Goal: Task Accomplishment & Management: Complete application form

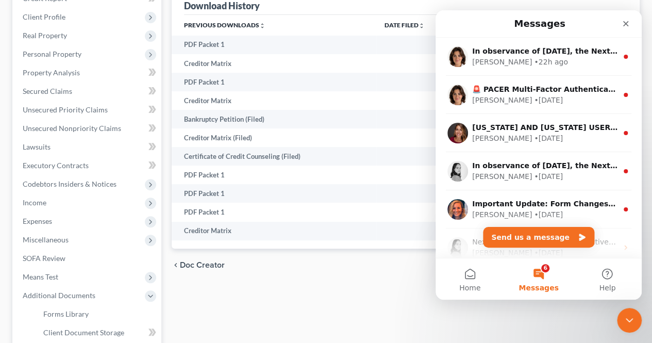
click at [627, 25] on icon "Close" at bounding box center [626, 24] width 6 height 6
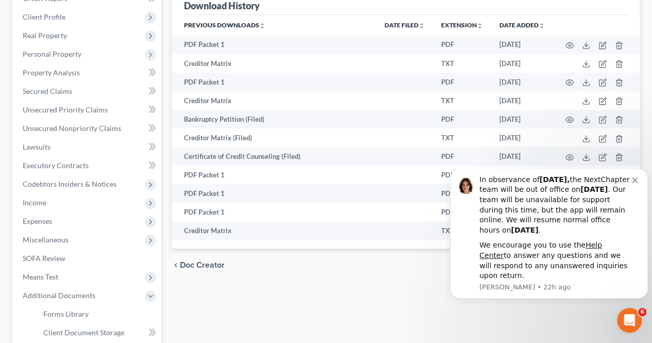
click at [635, 183] on icon "Dismiss notification" at bounding box center [635, 180] width 6 height 6
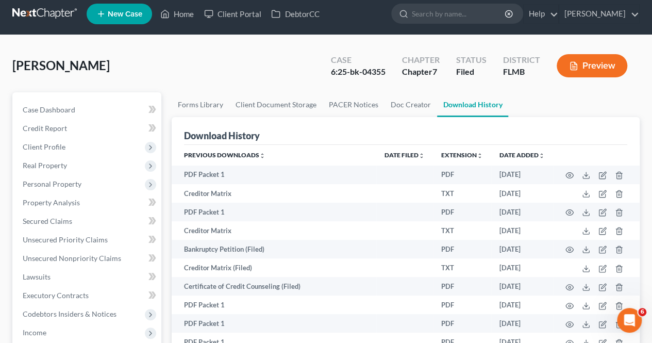
scroll to position [7, 0]
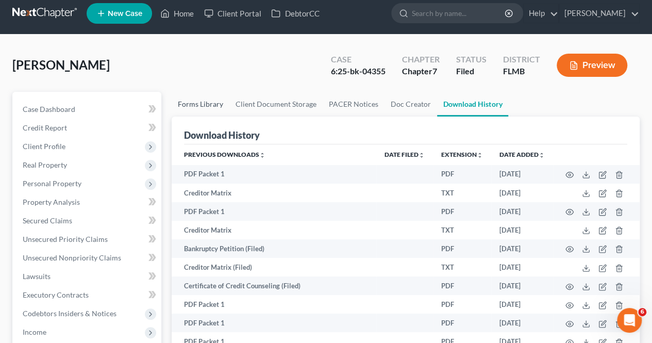
click at [197, 106] on link "Forms Library" at bounding box center [201, 104] width 58 height 25
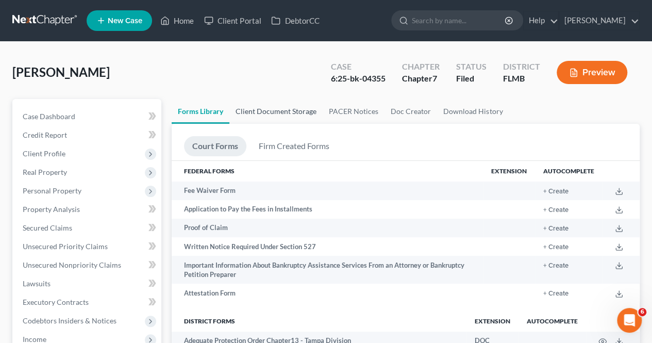
click at [281, 107] on link "Client Document Storage" at bounding box center [275, 111] width 93 height 25
select select "9"
select select "23"
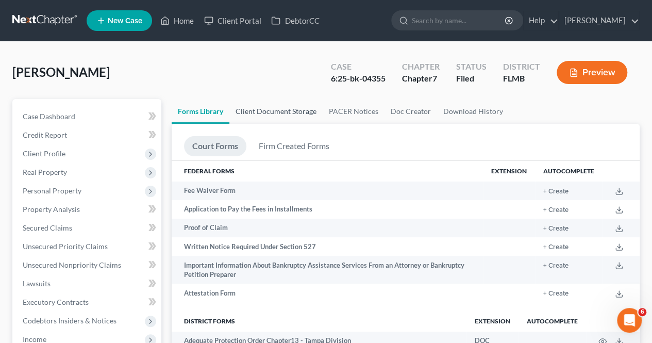
select select "23"
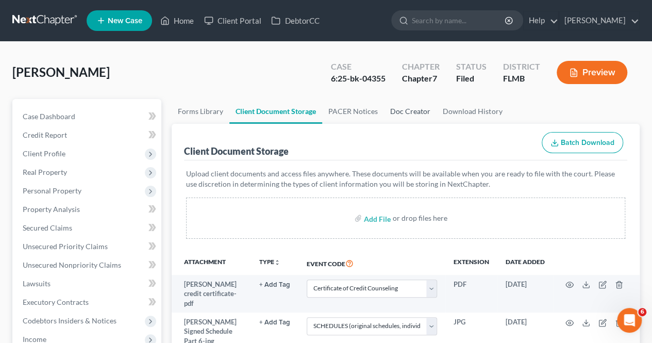
click at [405, 110] on link "Doc Creator" at bounding box center [410, 111] width 53 height 25
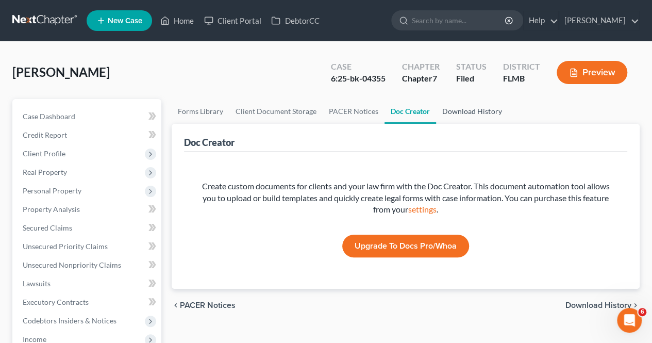
click at [457, 106] on link "Download History" at bounding box center [472, 111] width 72 height 25
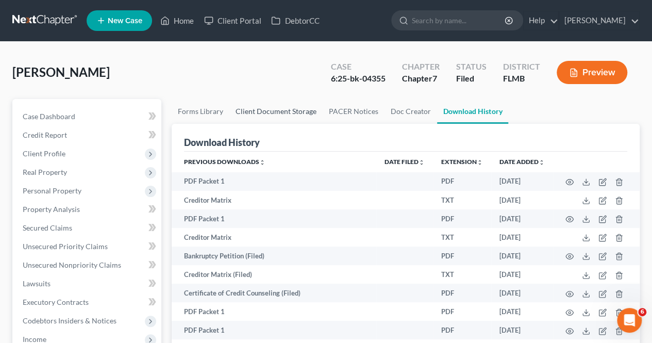
click at [296, 109] on link "Client Document Storage" at bounding box center [275, 111] width 93 height 25
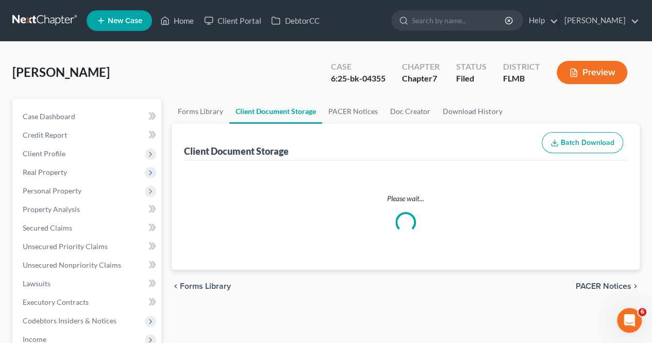
select select "9"
select select "23"
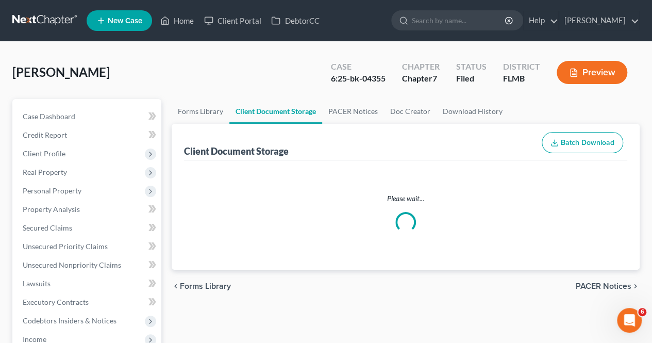
select select "23"
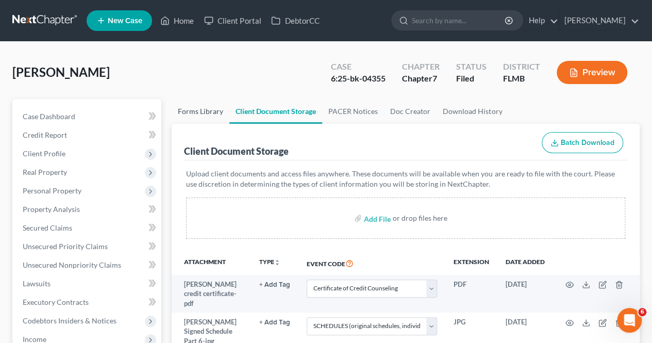
click at [198, 117] on link "Forms Library" at bounding box center [201, 111] width 58 height 25
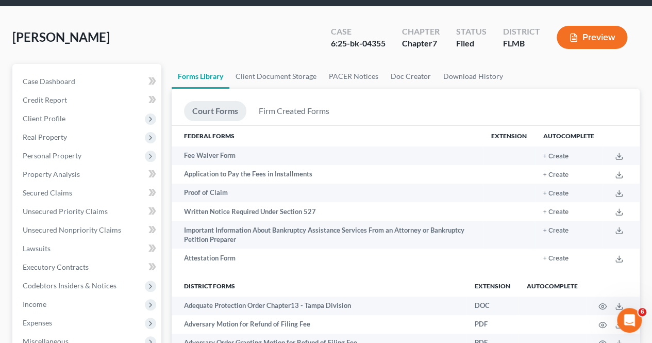
scroll to position [33, 0]
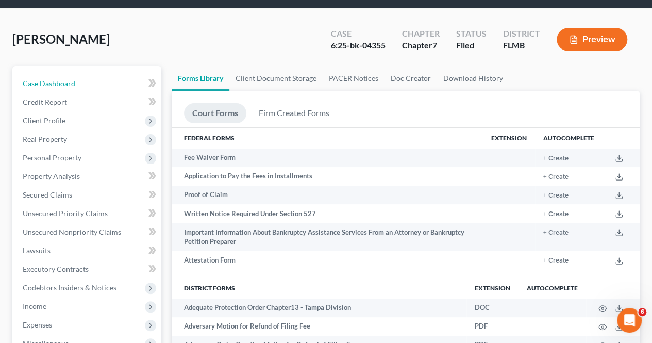
click at [80, 87] on link "Case Dashboard" at bounding box center [87, 83] width 147 height 19
select select "2"
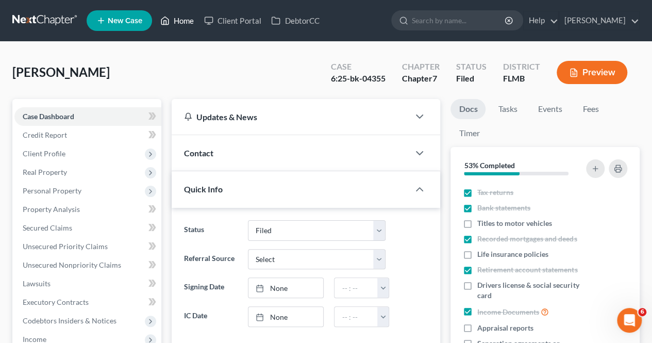
click at [179, 23] on link "Home" at bounding box center [177, 20] width 44 height 19
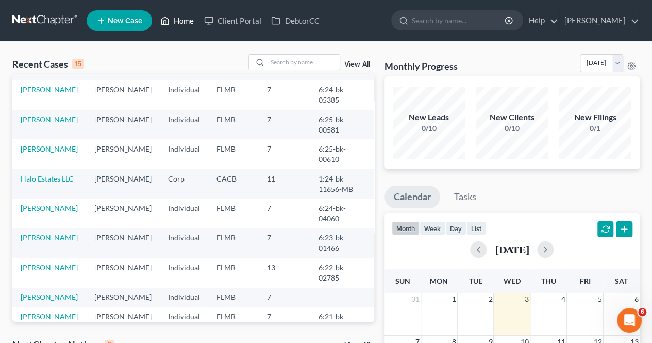
scroll to position [103, 0]
click at [256, 20] on link "Client Portal" at bounding box center [232, 20] width 67 height 19
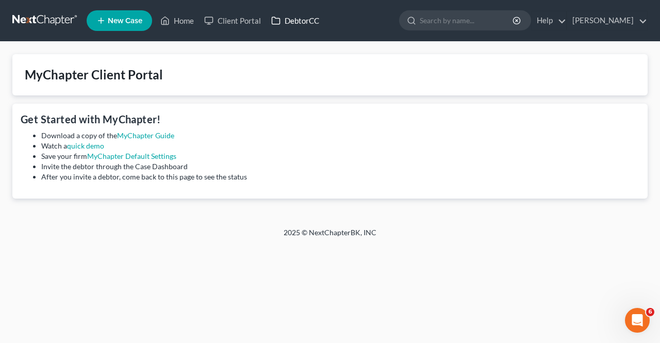
click at [299, 21] on link "DebtorCC" at bounding box center [295, 20] width 58 height 19
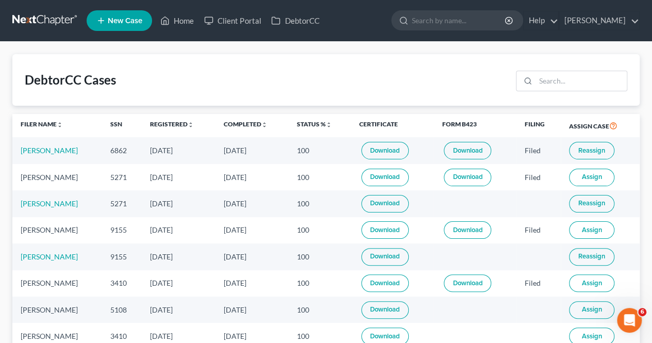
click at [454, 18] on input "search" at bounding box center [459, 20] width 94 height 19
type input "o"
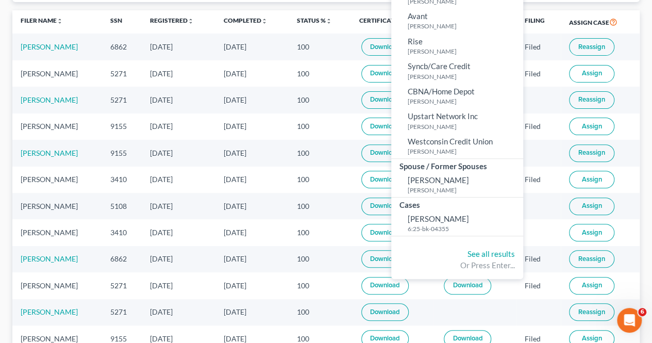
scroll to position [104, 0]
type input "jor"
click at [431, 229] on small "6:25-bk-04355" at bounding box center [464, 228] width 113 height 9
select select "2"
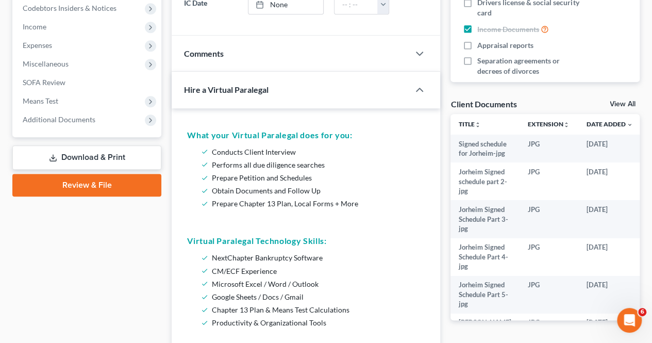
scroll to position [309, 0]
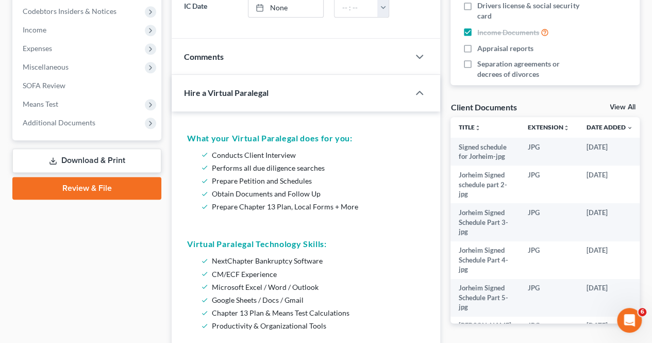
click at [128, 194] on link "Review & File" at bounding box center [86, 188] width 149 height 23
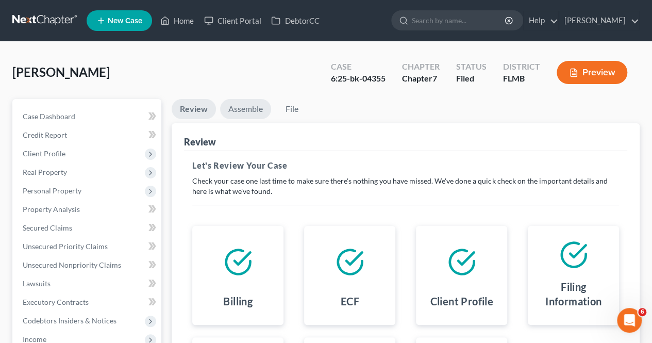
click at [249, 109] on link "Assemble" at bounding box center [245, 109] width 51 height 20
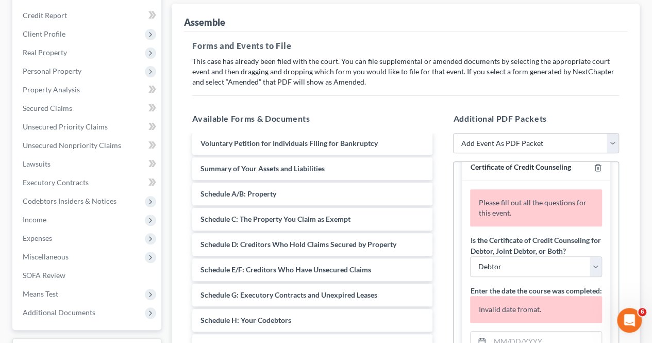
scroll to position [142, 0]
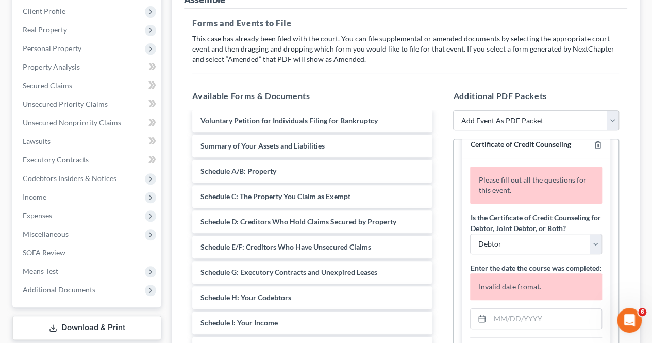
click at [343, 174] on div "Schedule A/B: Property" at bounding box center [312, 171] width 240 height 23
click at [256, 172] on span "Schedule A/B: Property" at bounding box center [238, 170] width 76 height 9
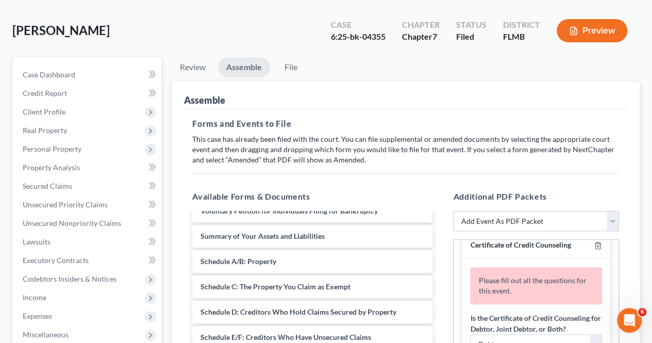
scroll to position [35, 0]
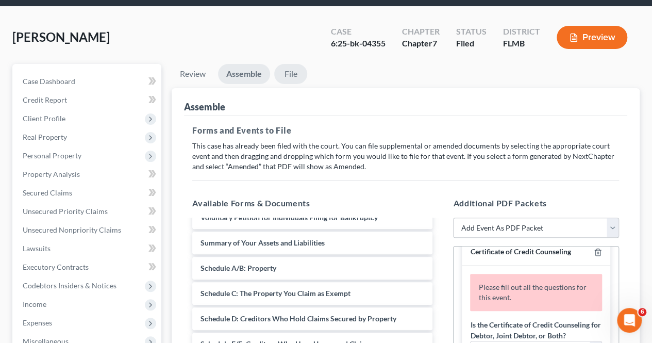
click at [288, 72] on link "File" at bounding box center [290, 74] width 33 height 20
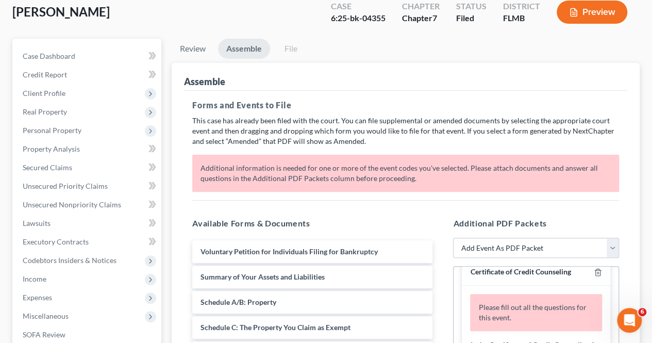
scroll to position [52, 0]
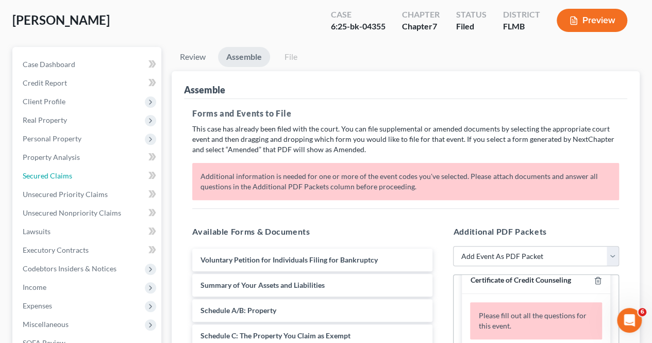
click at [95, 178] on link "Secured Claims" at bounding box center [87, 175] width 147 height 19
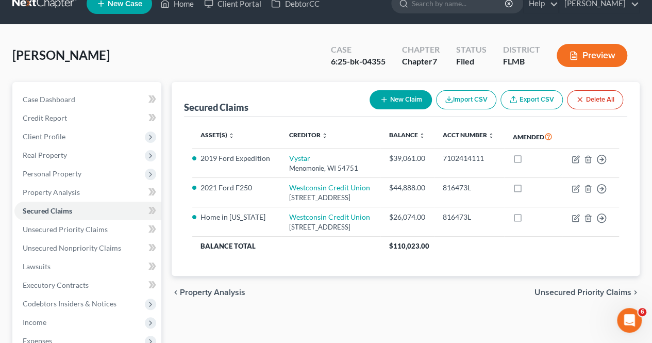
scroll to position [18, 0]
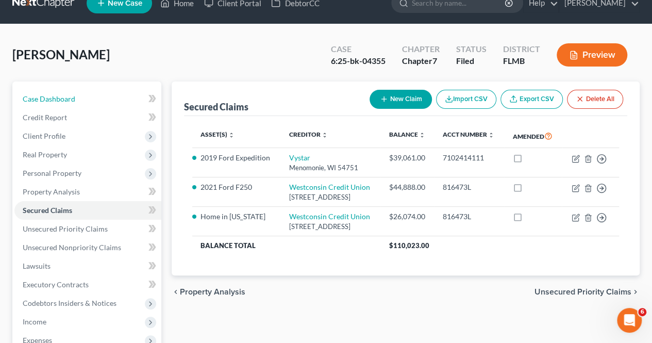
click at [46, 90] on link "Case Dashboard" at bounding box center [87, 99] width 147 height 19
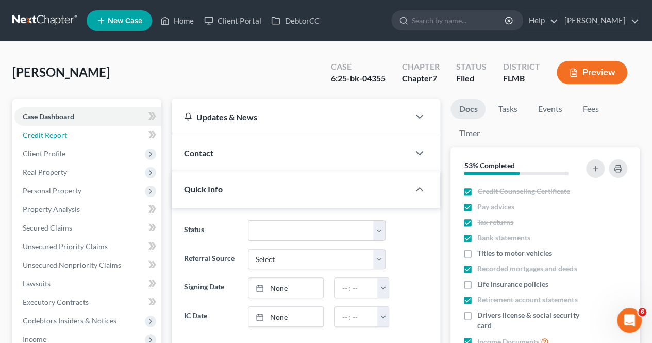
click at [68, 128] on link "Credit Report" at bounding box center [87, 135] width 147 height 19
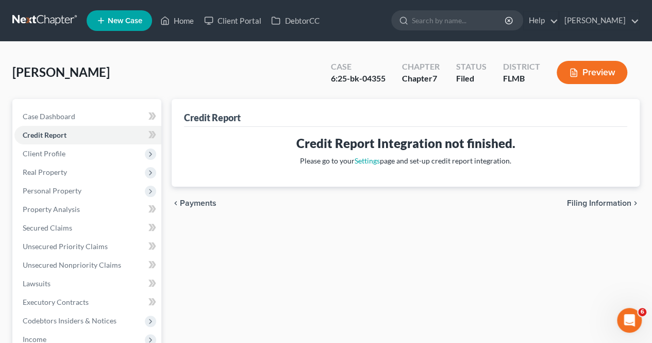
click at [65, 158] on span "Client Profile" at bounding box center [87, 153] width 147 height 19
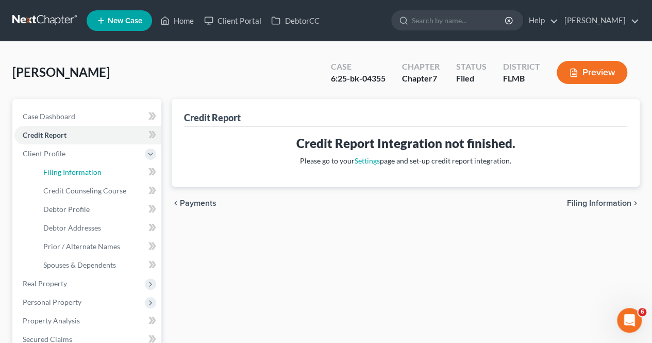
click at [64, 173] on span "Filing Information" at bounding box center [72, 171] width 58 height 9
select select "1"
select select "0"
select select "9"
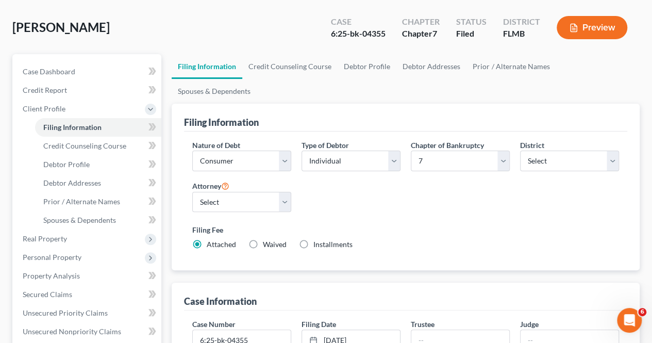
scroll to position [45, 0]
click at [56, 239] on span "Real Property" at bounding box center [45, 237] width 44 height 9
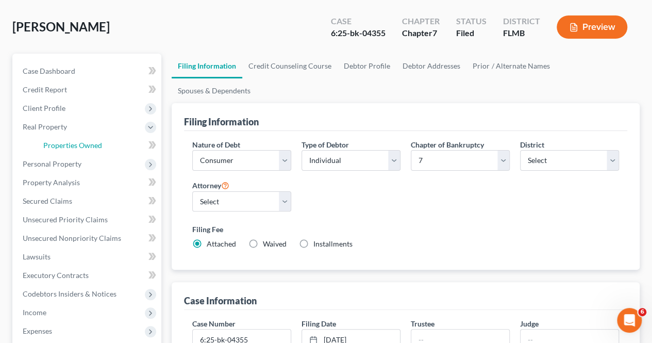
click at [77, 150] on link "Properties Owned" at bounding box center [98, 145] width 126 height 19
